Goal: Task Accomplishment & Management: Use online tool/utility

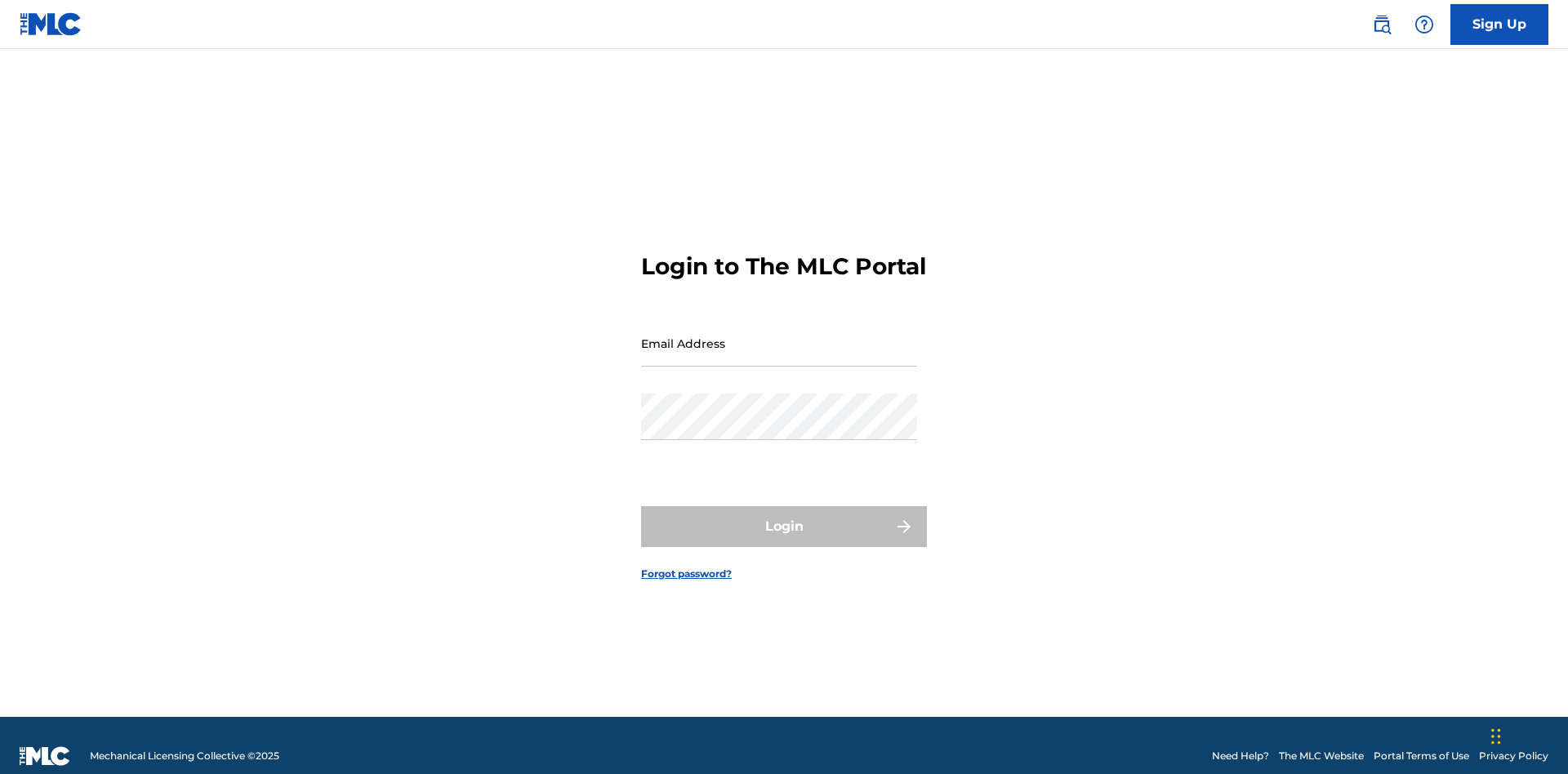
scroll to position [21, 0]
click at [779, 335] on input "Email Address" at bounding box center [779, 343] width 276 height 47
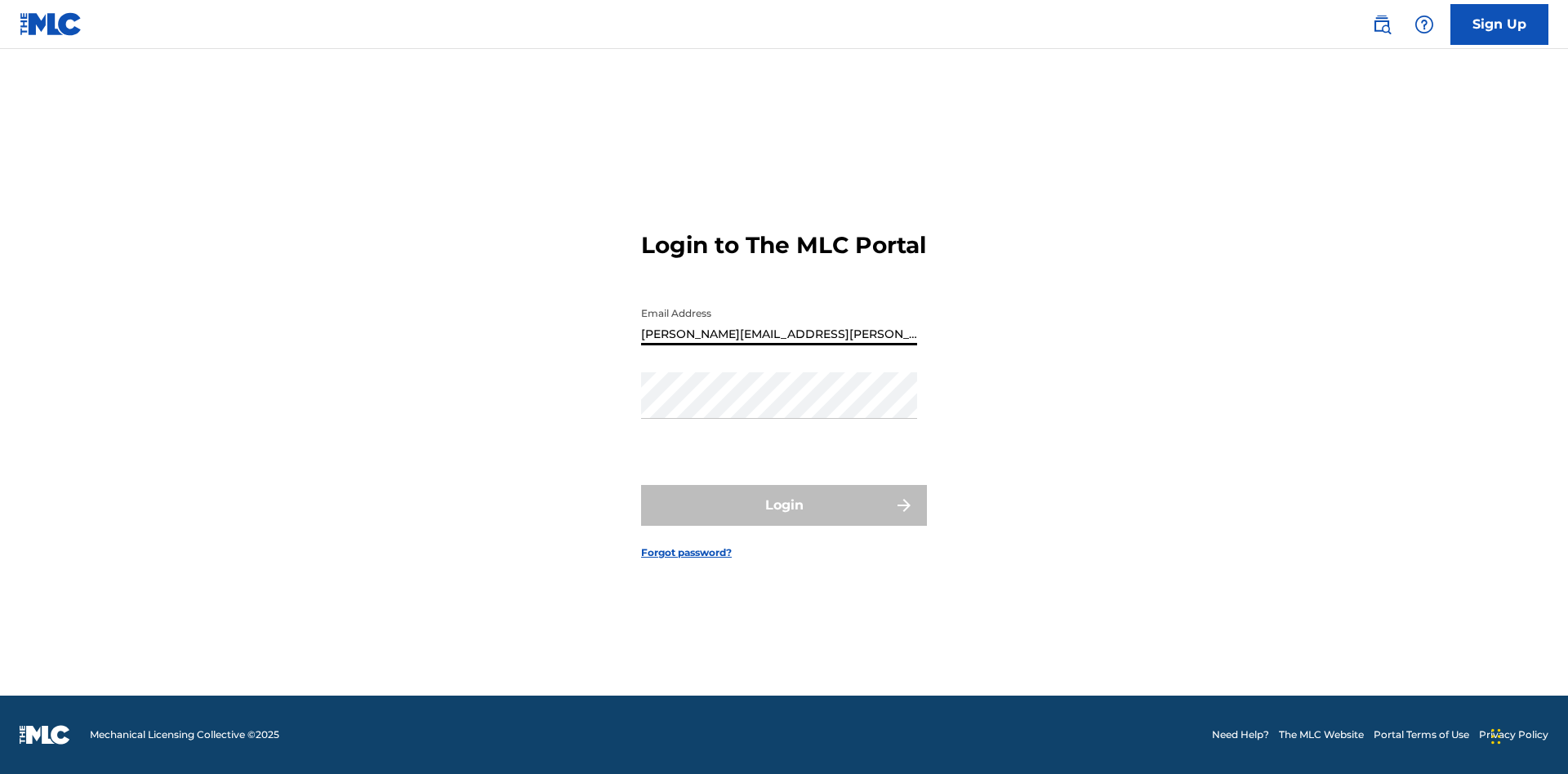
type input "[PERSON_NAME][EMAIL_ADDRESS][PERSON_NAME][DOMAIN_NAME]"
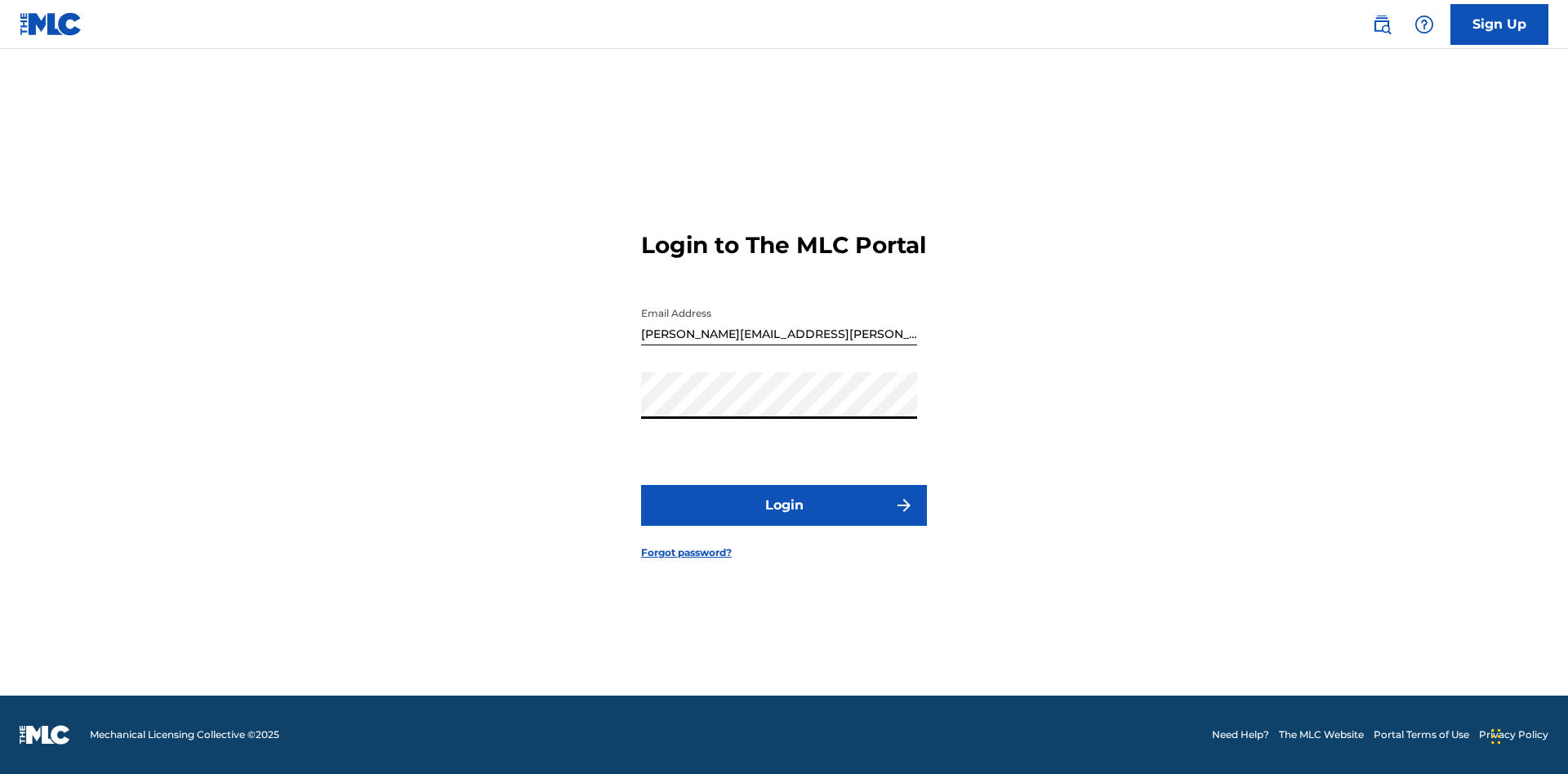
click at [784, 520] on button "Login" at bounding box center [784, 506] width 286 height 41
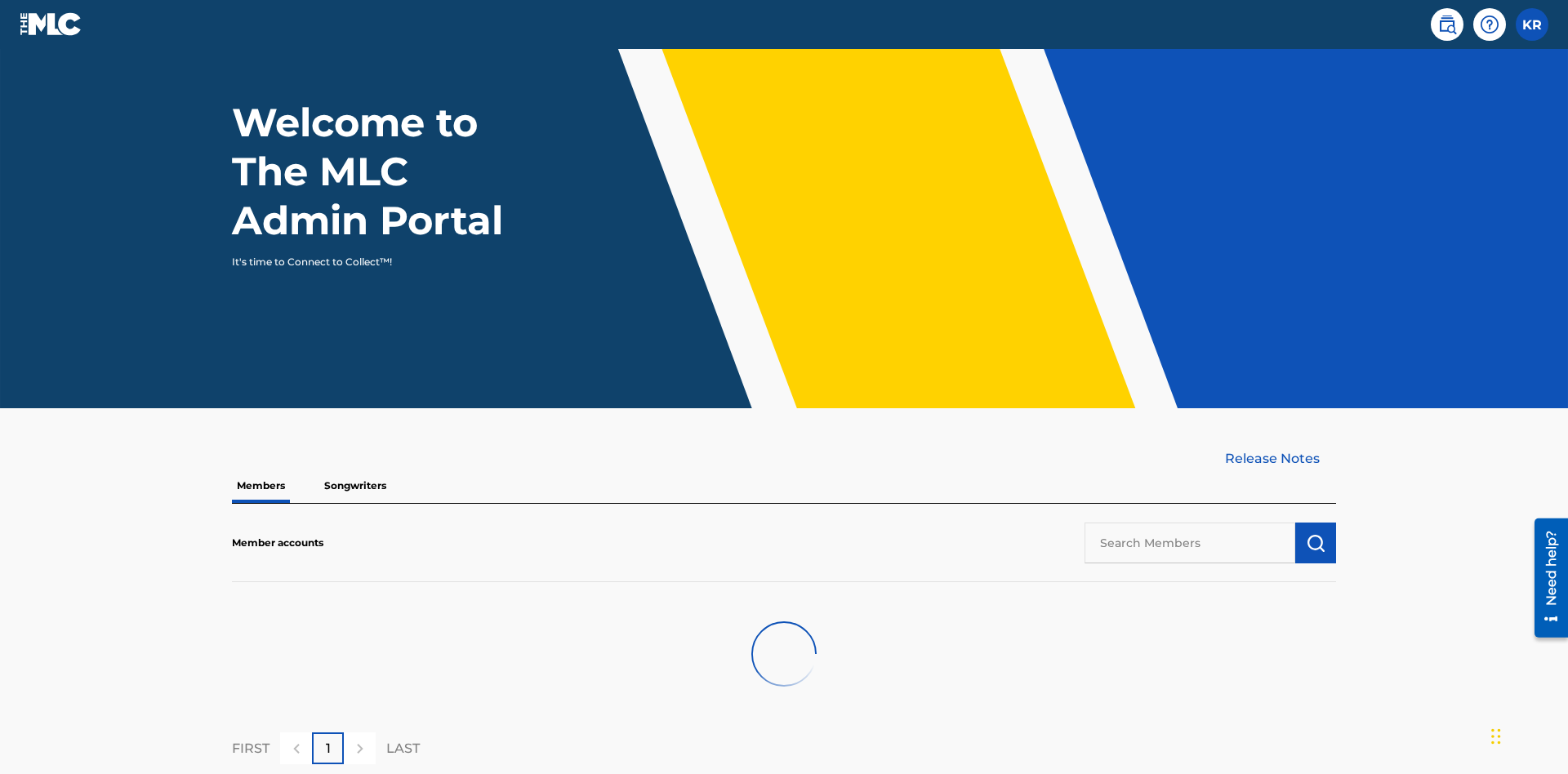
click at [1189, 523] on input "text" at bounding box center [1189, 544] width 211 height 41
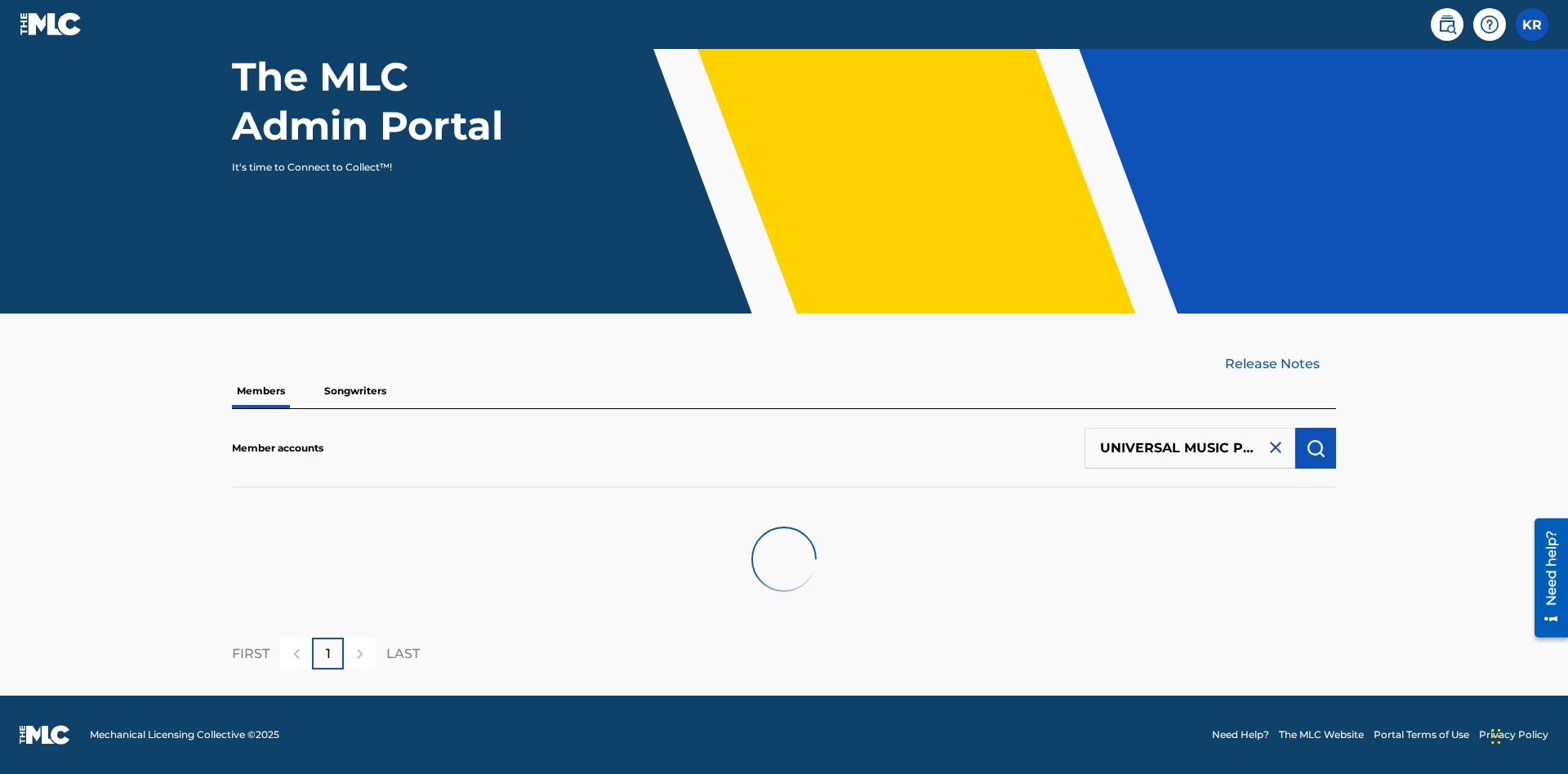
scroll to position [0, 52]
type input "UNIVERSAL MUSIC PUB GROUP"
click at [1316, 448] on img "submit" at bounding box center [1316, 448] width 20 height 20
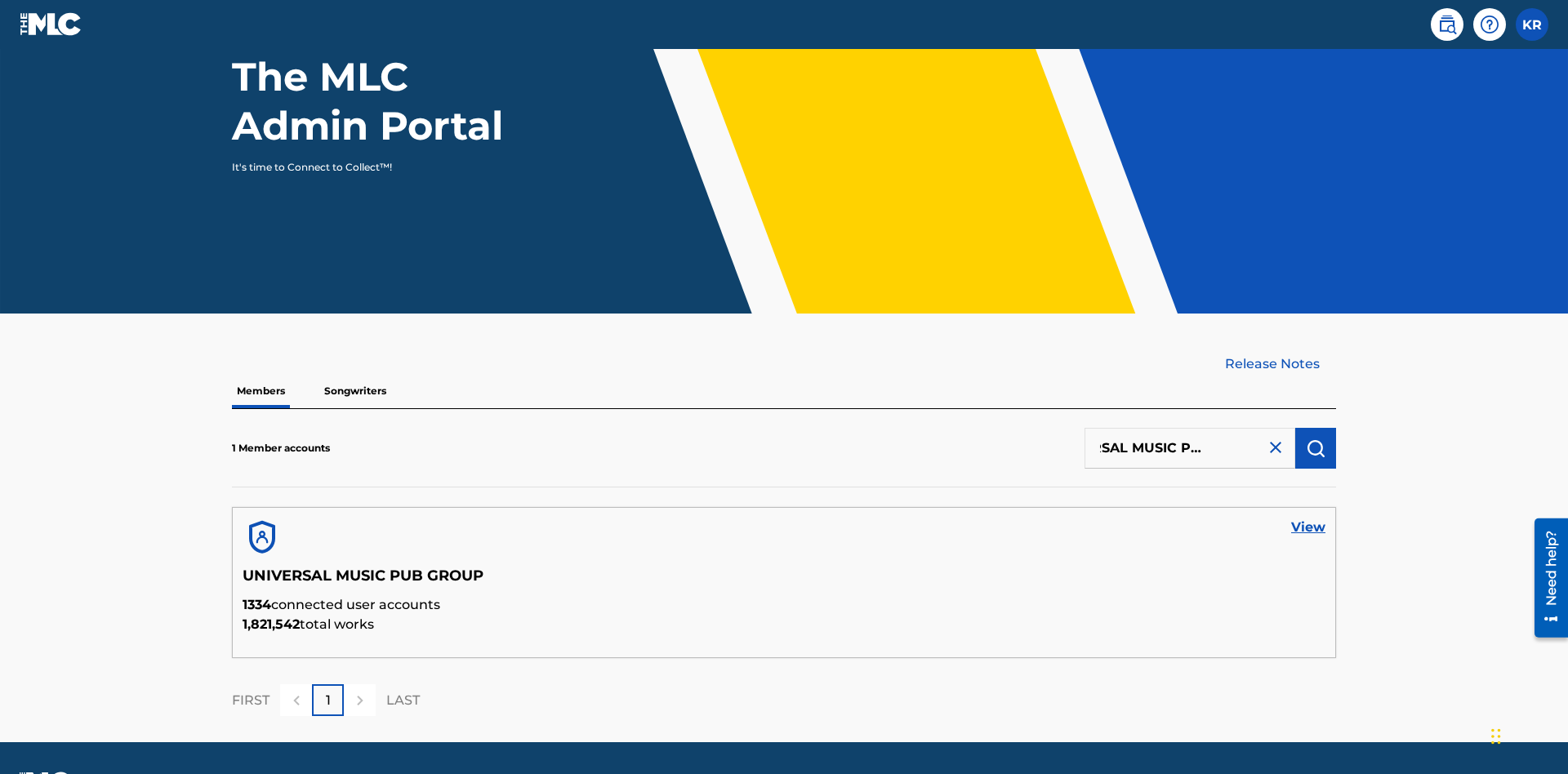
scroll to position [0, 0]
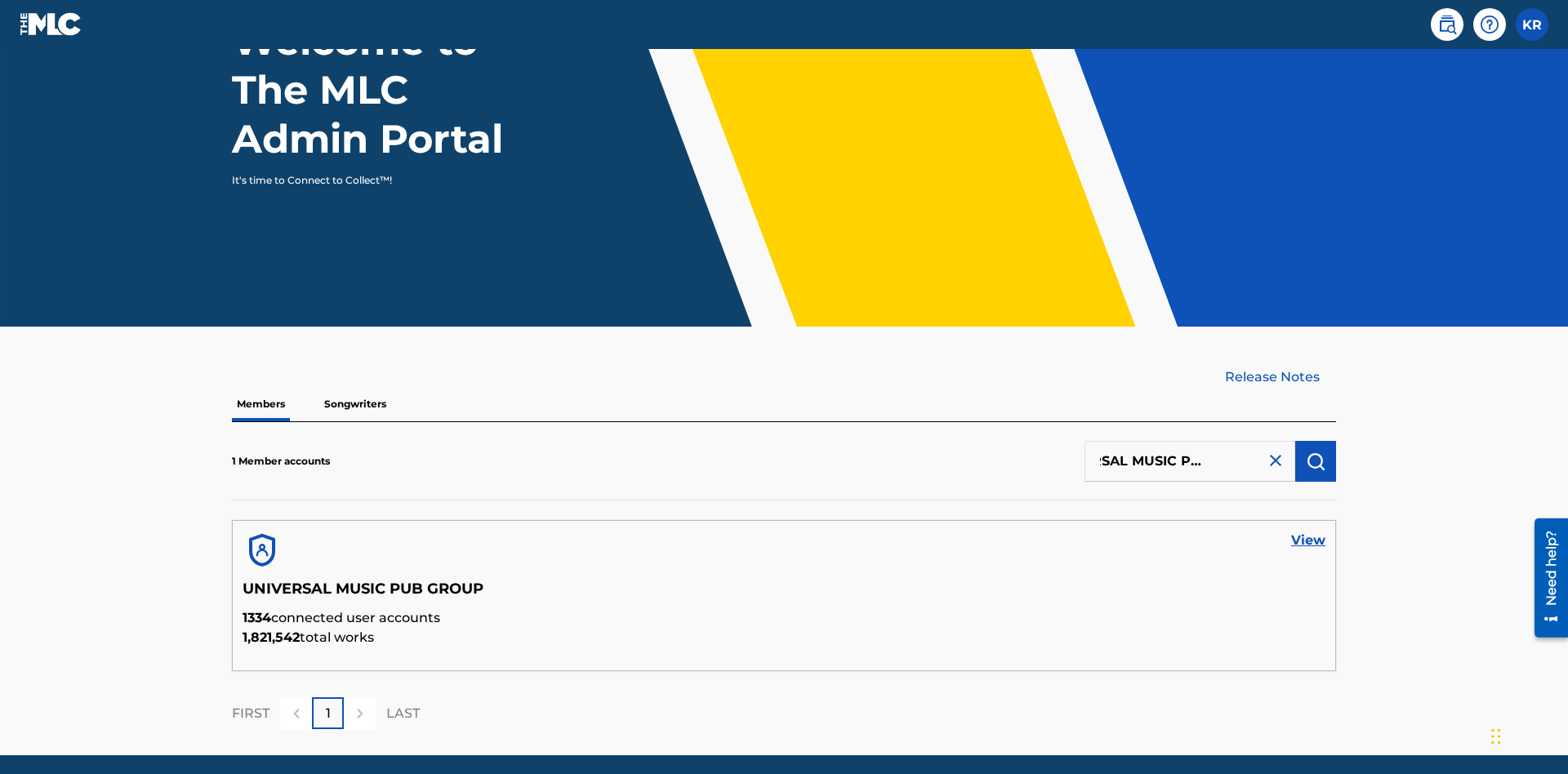
click at [1308, 530] on link "View" at bounding box center [1308, 540] width 34 height 20
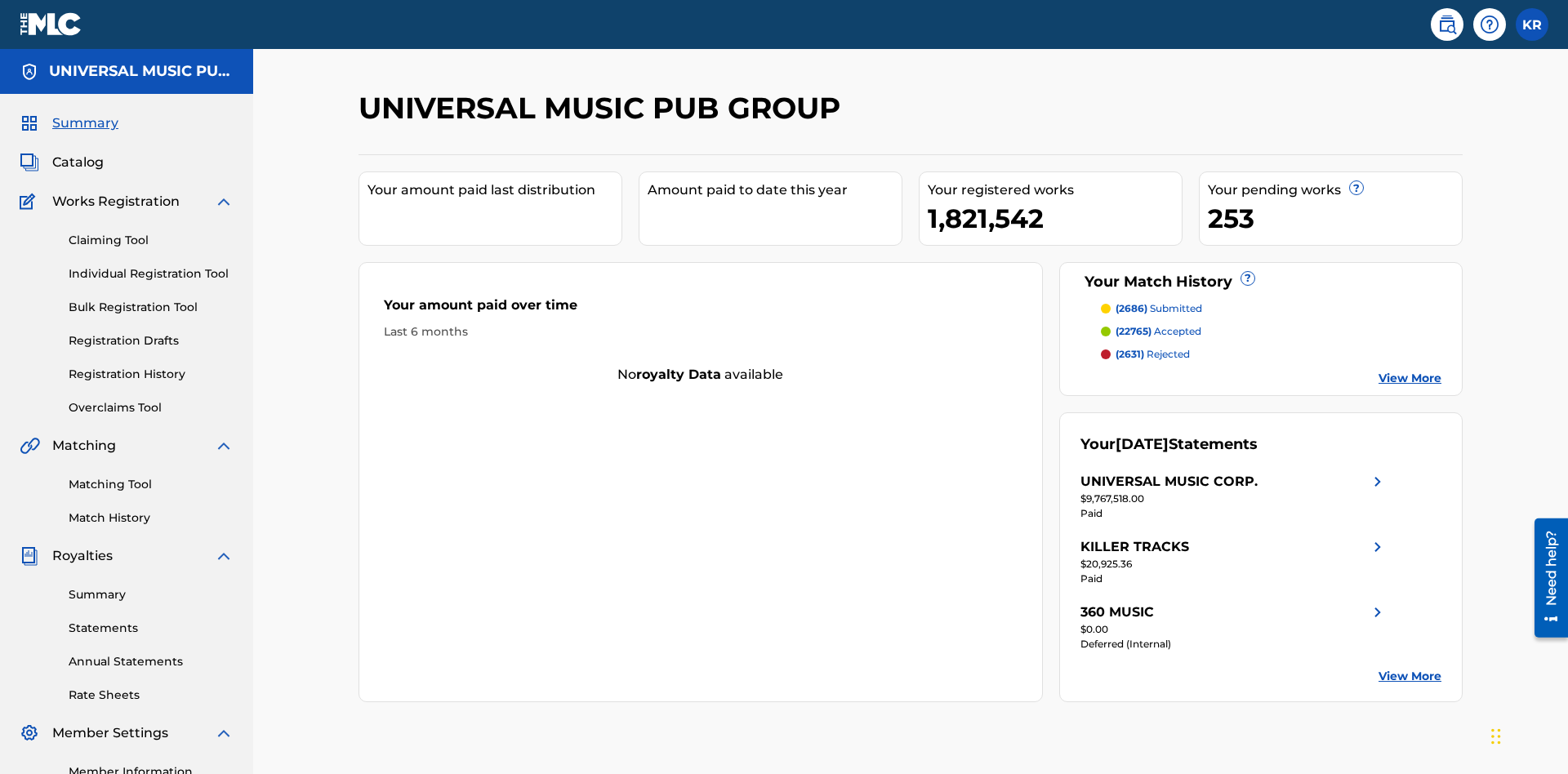
click at [151, 266] on link "Individual Registration Tool" at bounding box center [151, 274] width 165 height 17
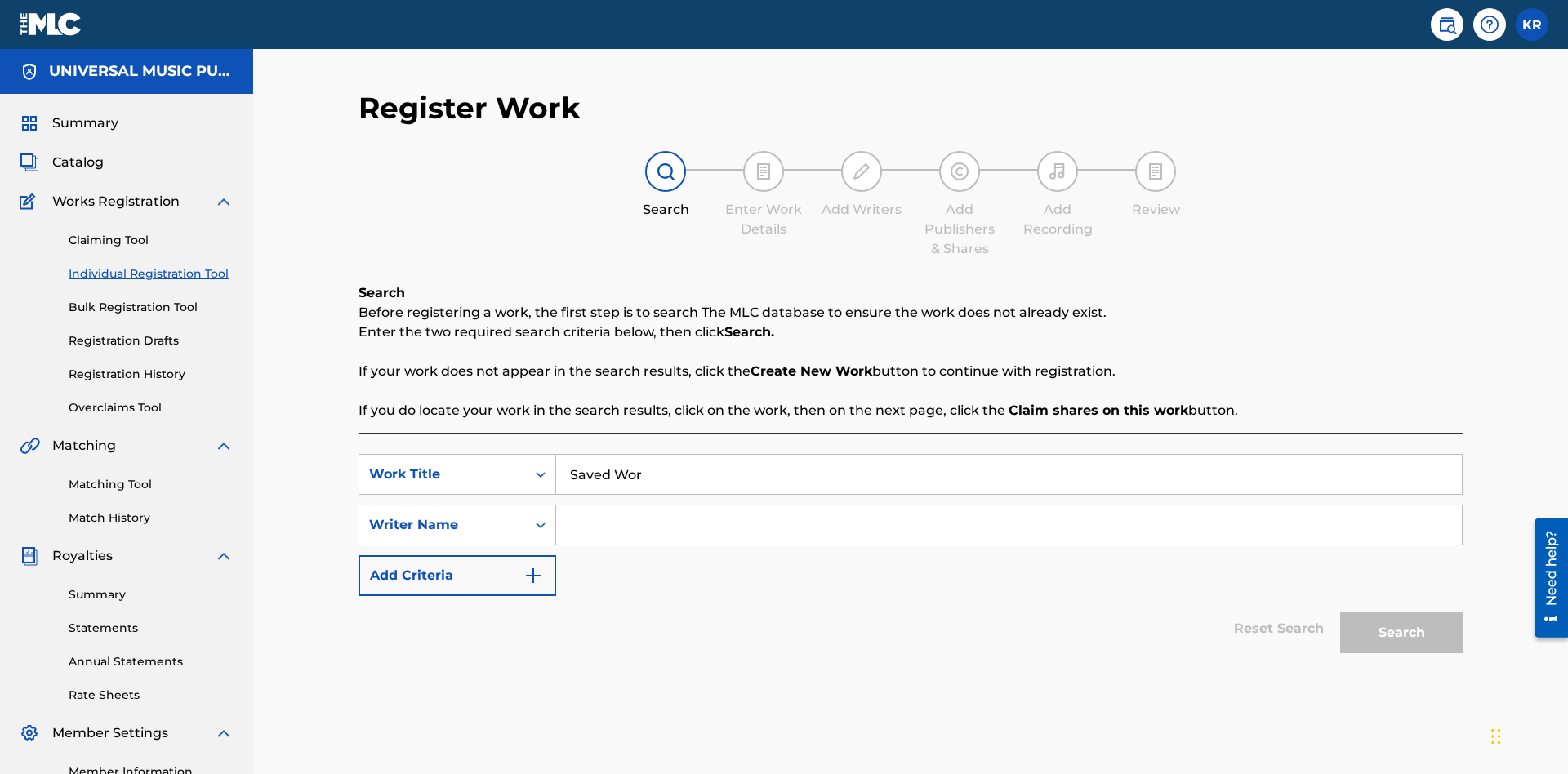
type input "Saved Work"
